Goal: Check status: Check status

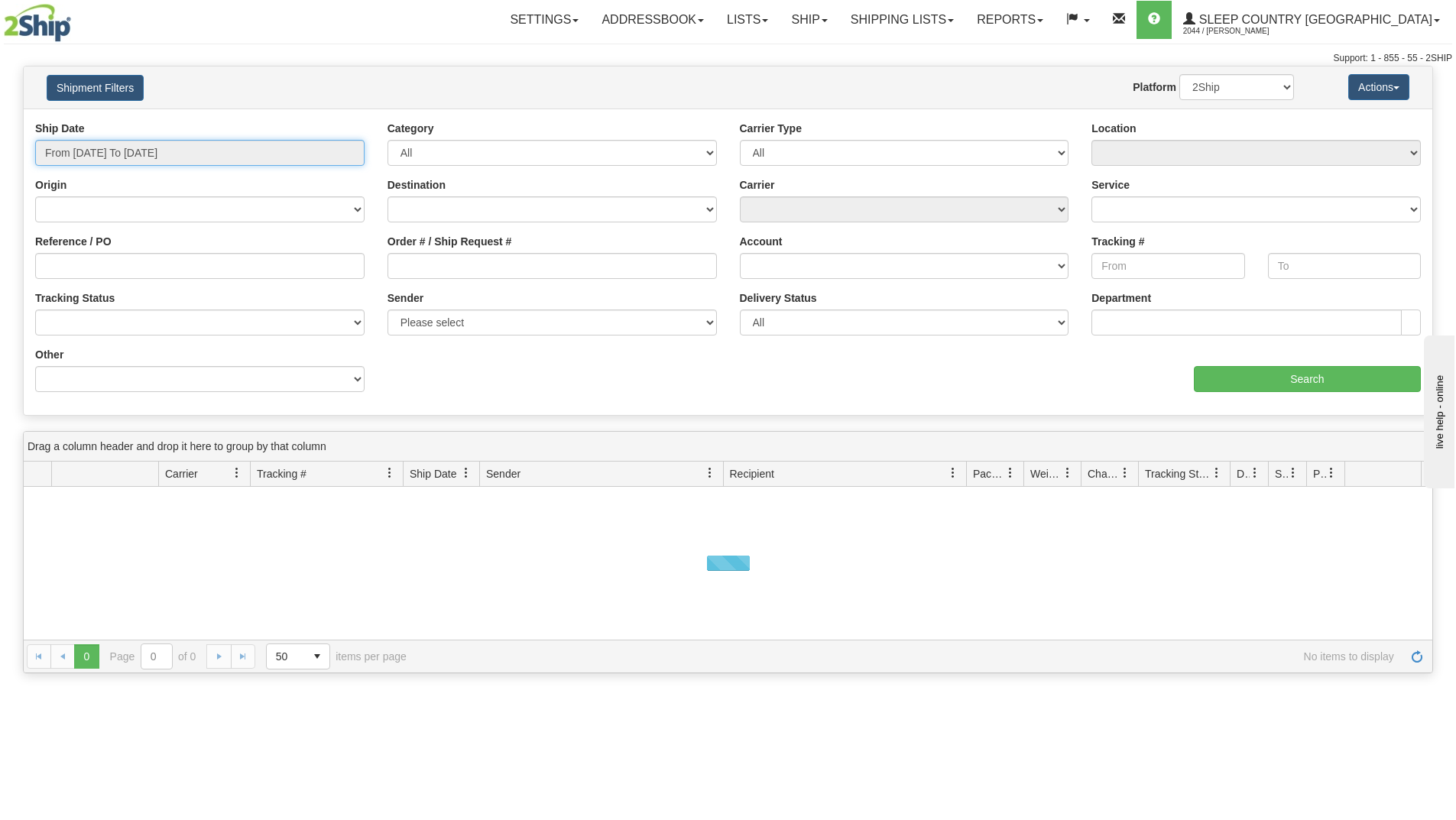
click at [226, 161] on input "From [DATE] To [DATE]" at bounding box center [200, 152] width 330 height 26
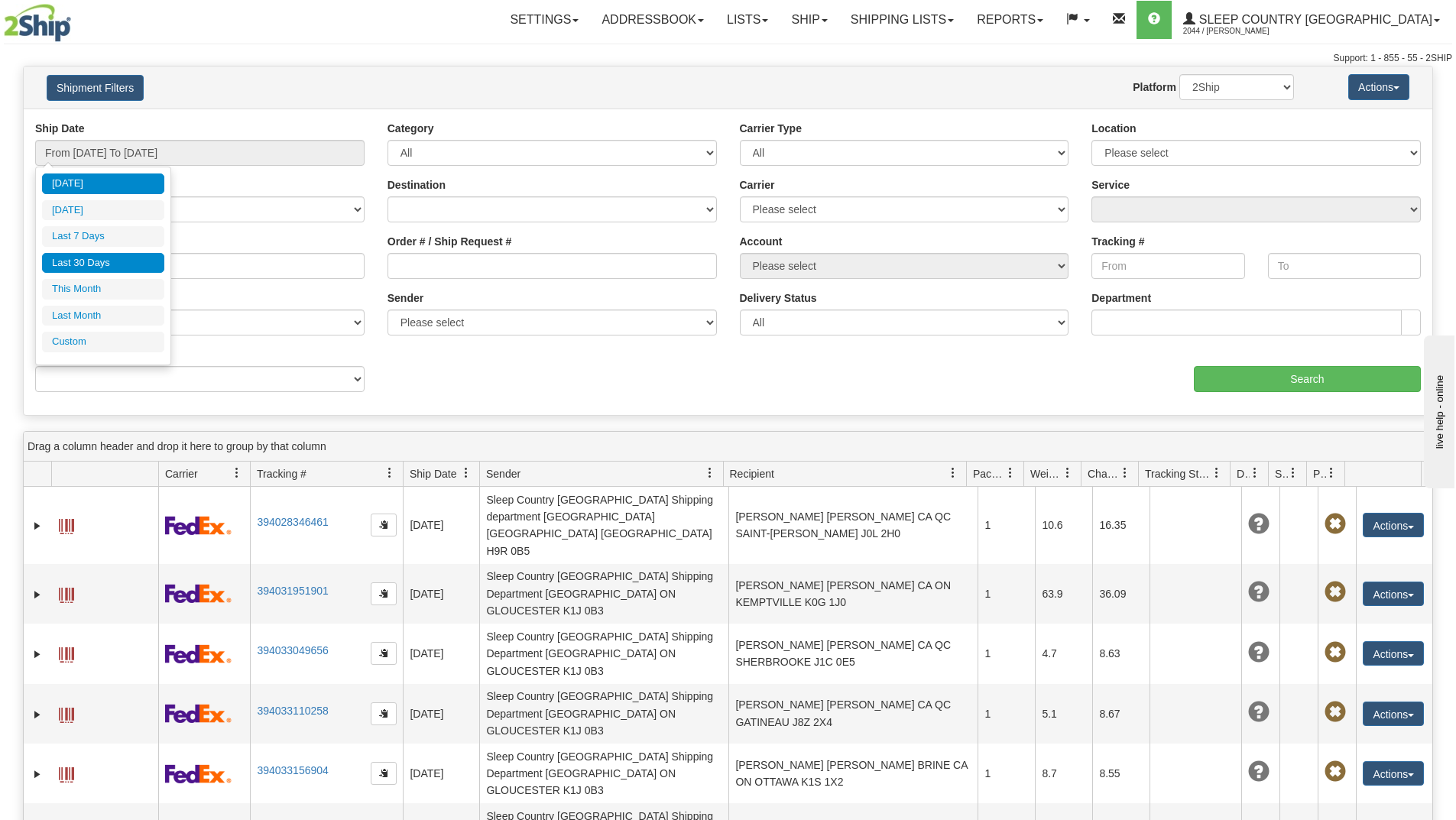
click at [114, 258] on li "Last 30 Days" at bounding box center [104, 263] width 123 height 21
type input "From [DATE] To [DATE]"
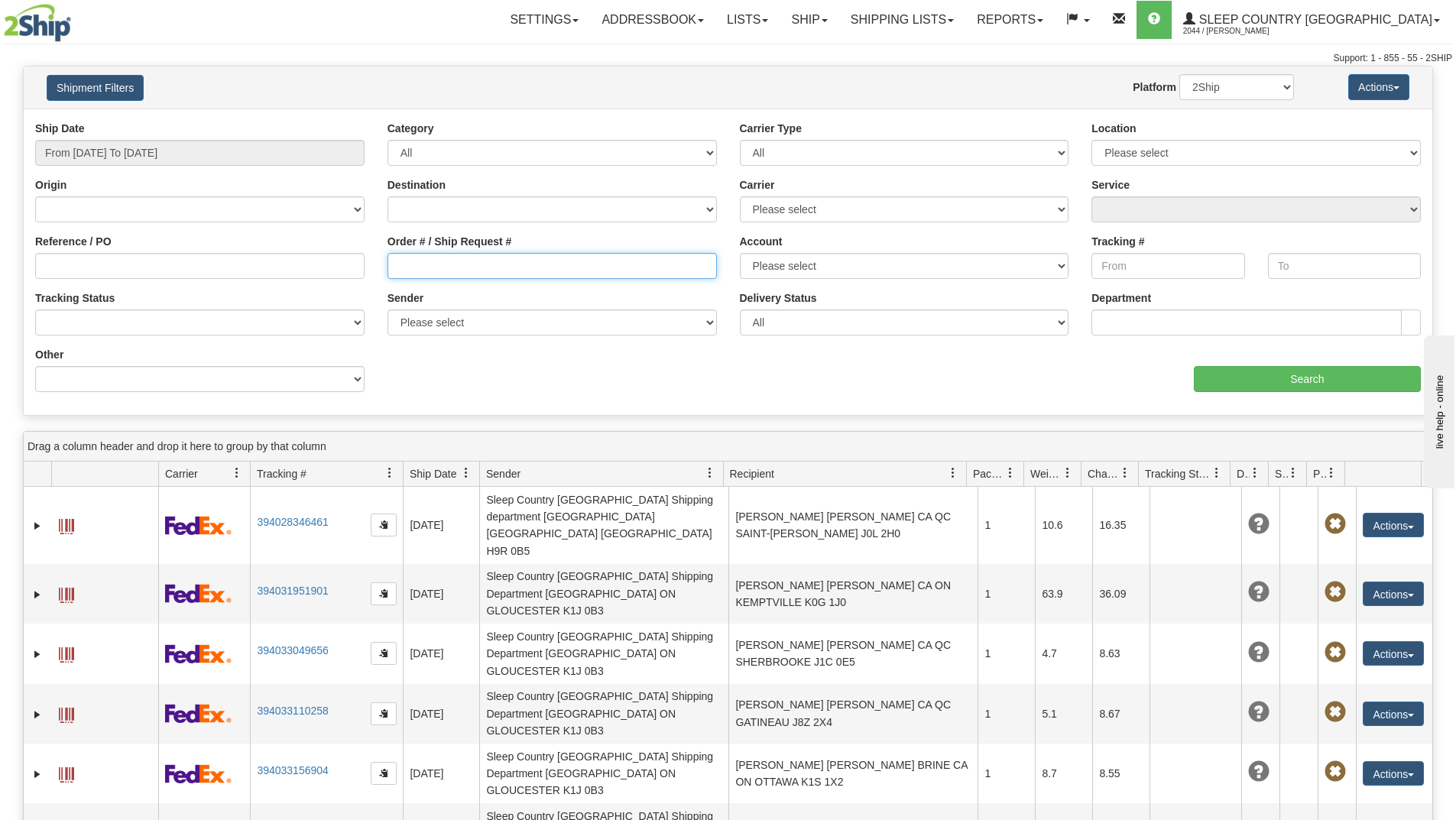
click at [432, 269] on input "Order # / Ship Request #" at bounding box center [552, 265] width 330 height 26
click at [444, 257] on input "Order # / Ship Request #" at bounding box center [552, 265] width 330 height 26
paste input "9002I156214"
type input "9002I156214"
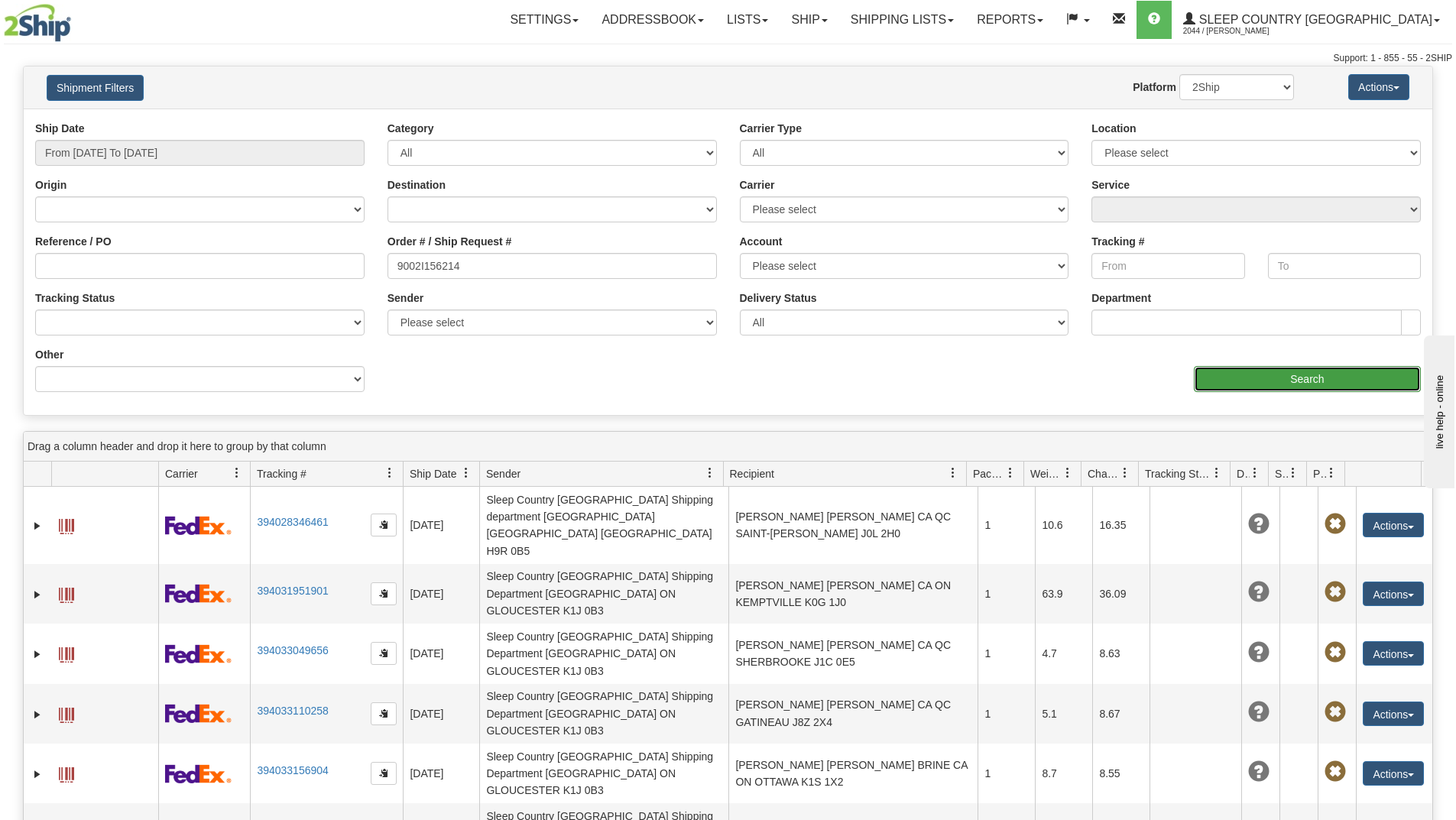
click at [1245, 380] on input "Search" at bounding box center [1307, 379] width 227 height 26
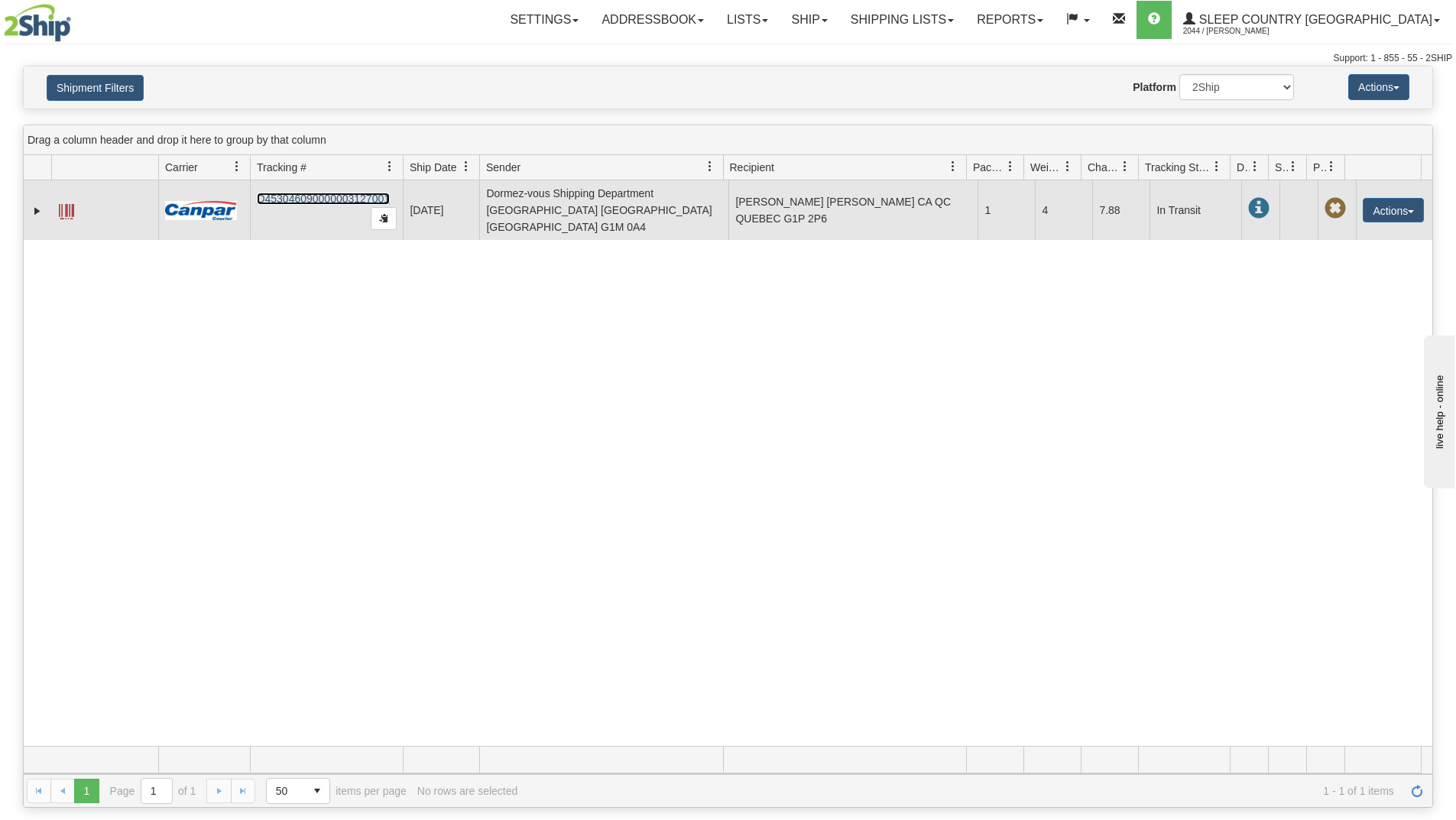
click at [311, 195] on link "D453046090000003127001" at bounding box center [323, 199] width 133 height 12
click at [334, 193] on link "D453046090000003127001" at bounding box center [323, 199] width 133 height 12
